Goal: Transaction & Acquisition: Download file/media

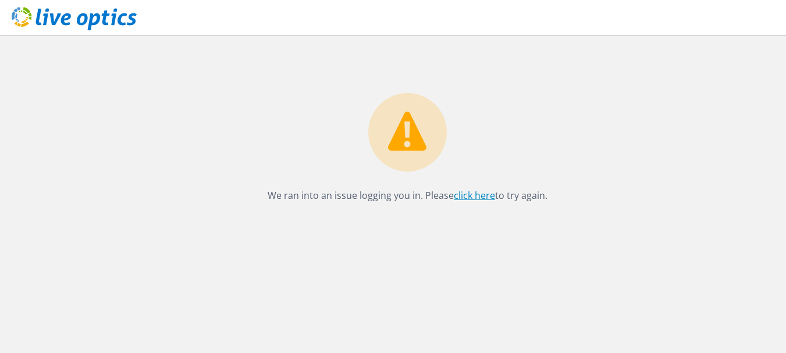
click at [478, 198] on link "click here" at bounding box center [474, 195] width 41 height 13
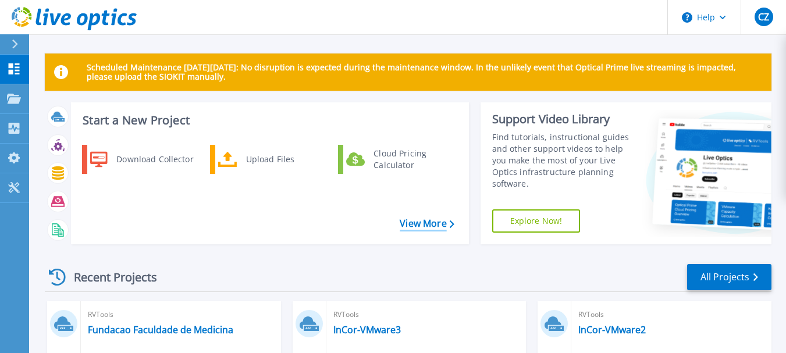
click at [415, 229] on link "View More" at bounding box center [427, 223] width 54 height 11
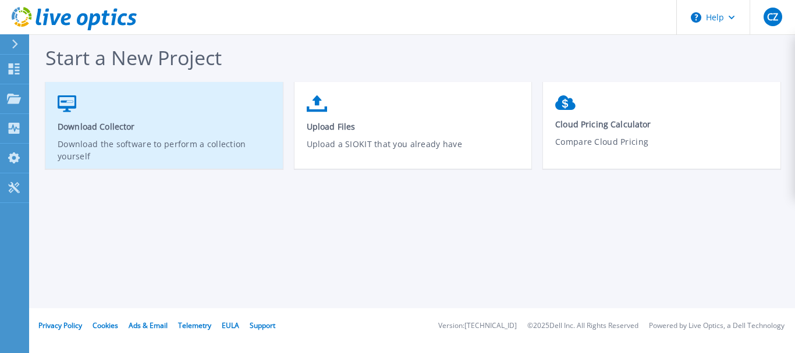
click at [115, 134] on link "Download Collector Download the software to perform a collection yourself" at bounding box center [163, 131] width 237 height 83
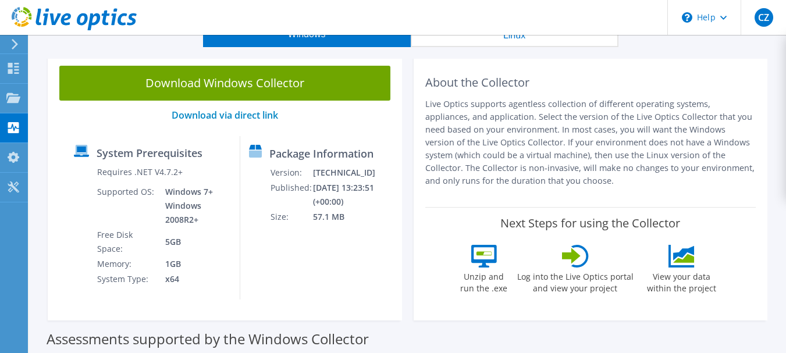
scroll to position [116, 0]
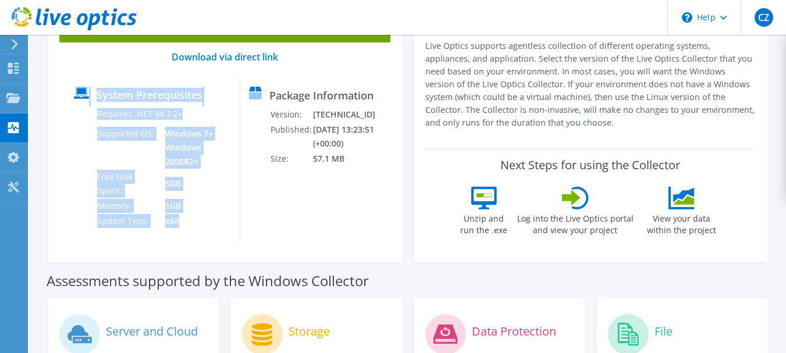
drag, startPoint x: 82, startPoint y: 90, endPoint x: 188, endPoint y: 223, distance: 170.2
click at [188, 223] on div "System Prerequisites Requires .NET V4.7.2+ Supported OS: Windows 7+ Windows 200…" at bounding box center [152, 159] width 175 height 163
copy div "System Prerequisites Requires .NET V4.7.2+ Supported OS: Windows 7+ Windows 200…"
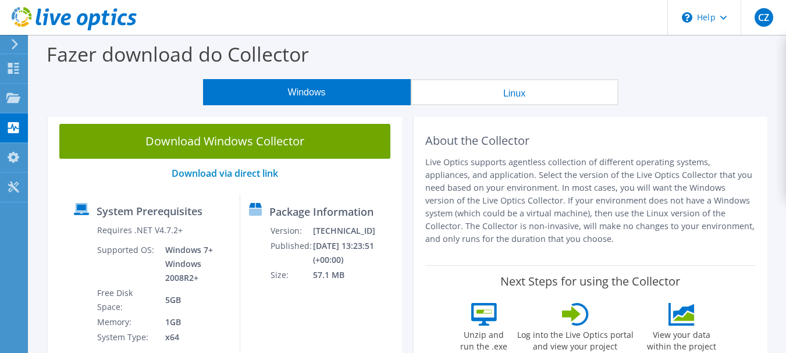
click at [672, 94] on div "Windows Linux" at bounding box center [410, 92] width 739 height 26
click at [234, 173] on link "Download via direct link" at bounding box center [225, 173] width 106 height 13
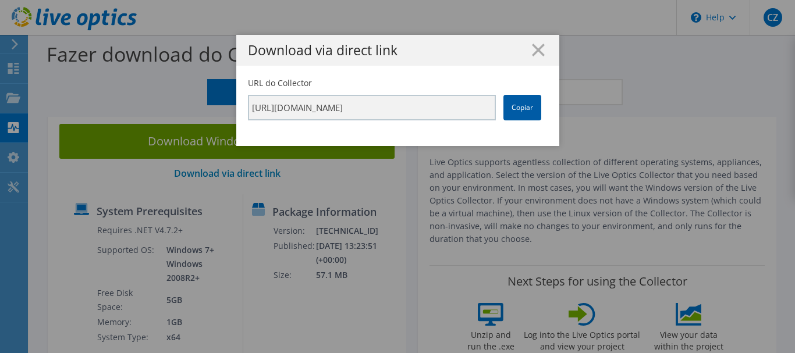
click at [514, 106] on link "Copiar" at bounding box center [522, 108] width 38 height 26
click at [534, 48] on icon at bounding box center [538, 50] width 13 height 13
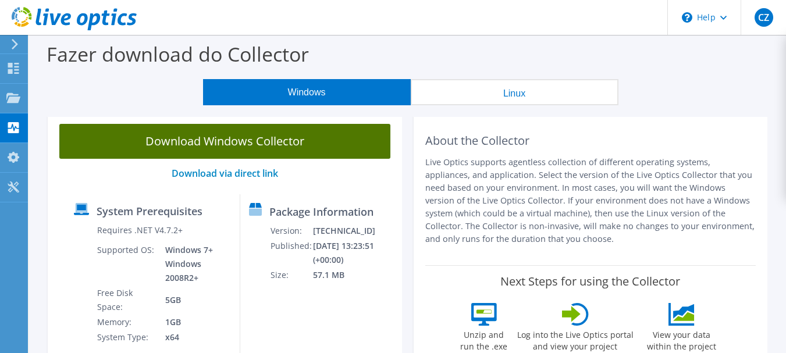
click at [272, 140] on link "Download Windows Collector" at bounding box center [224, 141] width 331 height 35
